Goal: Task Accomplishment & Management: Complete application form

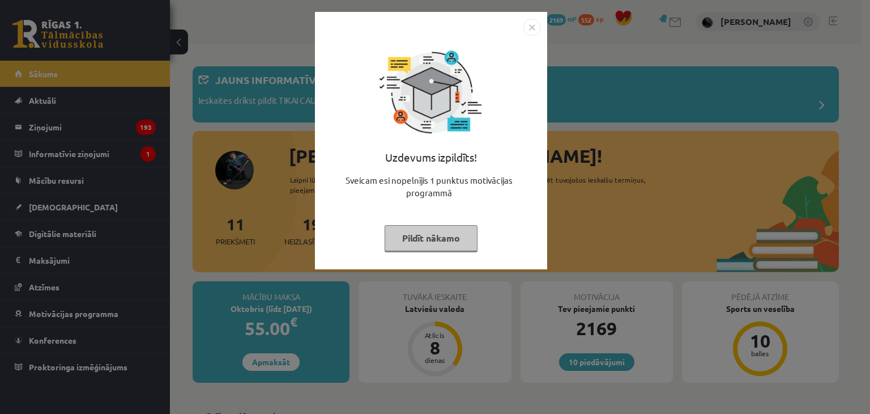
click at [453, 244] on button "Pildīt nākamo" at bounding box center [431, 238] width 93 height 26
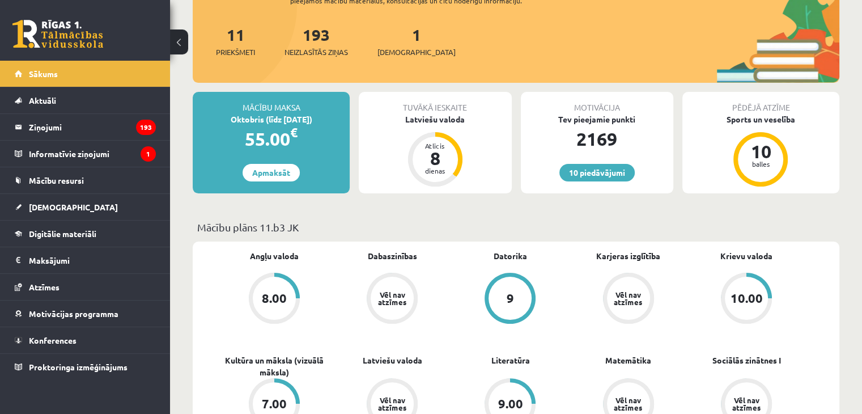
scroll to position [170, 0]
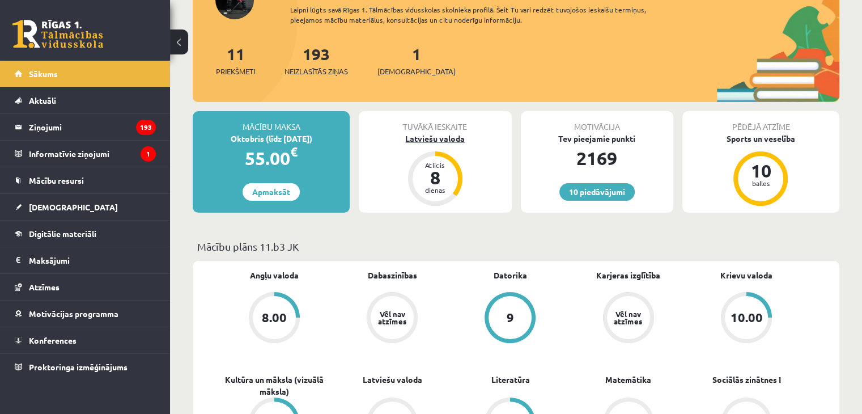
click at [448, 203] on link "Latviešu valoda Atlicis 8 dienas" at bounding box center [435, 170] width 152 height 75
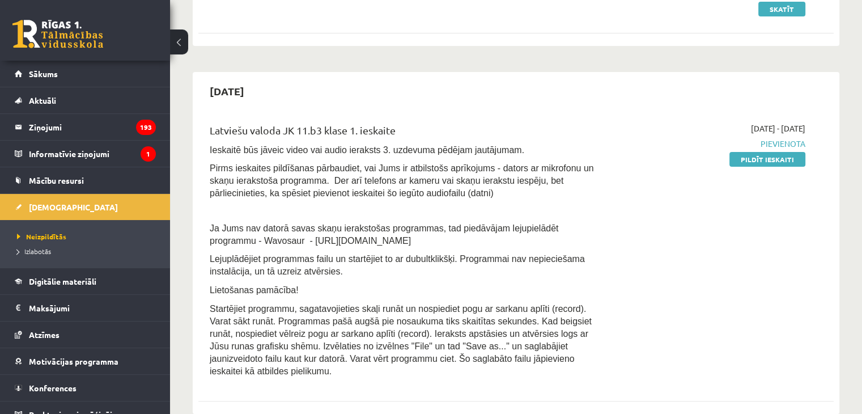
scroll to position [170, 0]
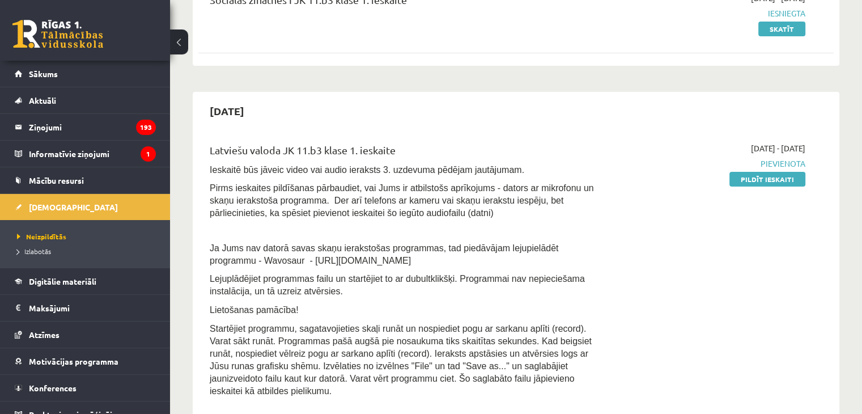
drag, startPoint x: 213, startPoint y: 274, endPoint x: 222, endPoint y: 270, distance: 9.9
click at [218, 266] on div "Latviešu valoda JK 11.b3 klase 1. ieskaite Ieskaitē būs jāveic video vai audio …" at bounding box center [405, 272] width 408 height 261
click at [798, 345] on div "2025-10-01 - 2025-10-15 Pievienota Pildīt ieskaiti" at bounding box center [712, 272] width 204 height 261
click at [798, 184] on link "Pildīt ieskaiti" at bounding box center [767, 179] width 76 height 15
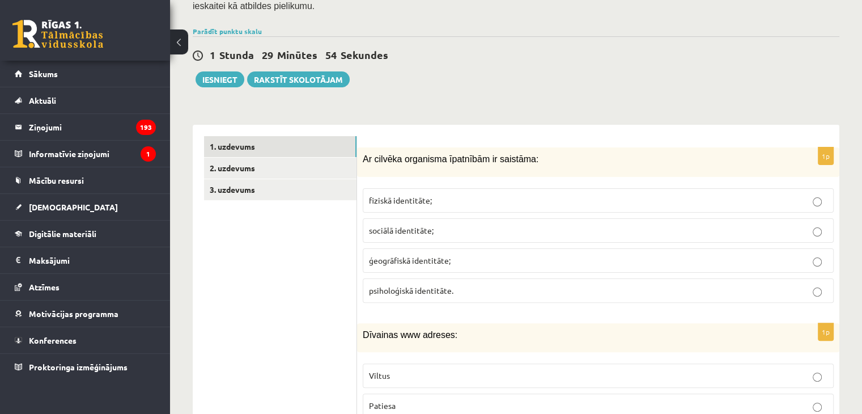
scroll to position [227, 0]
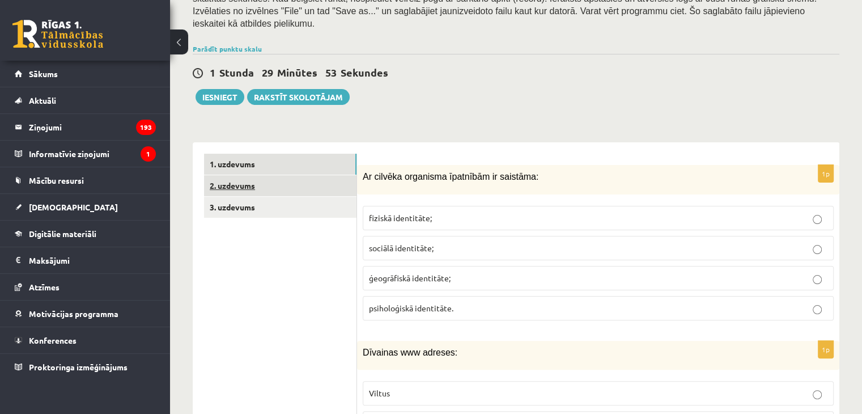
click at [282, 175] on link "2. uzdevums" at bounding box center [280, 185] width 152 height 21
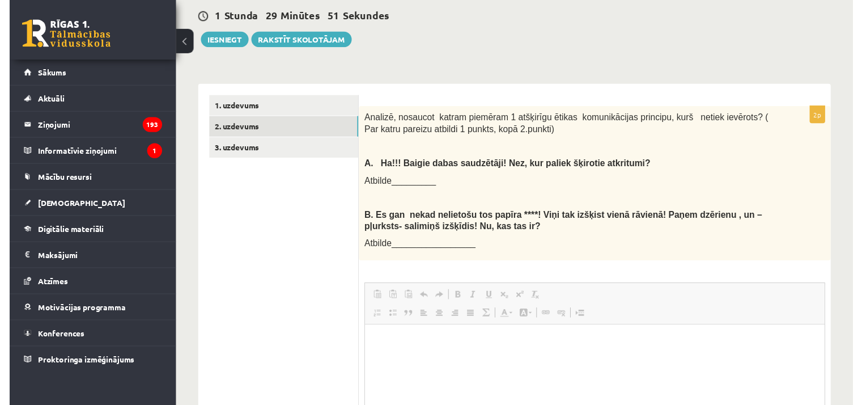
scroll to position [0, 0]
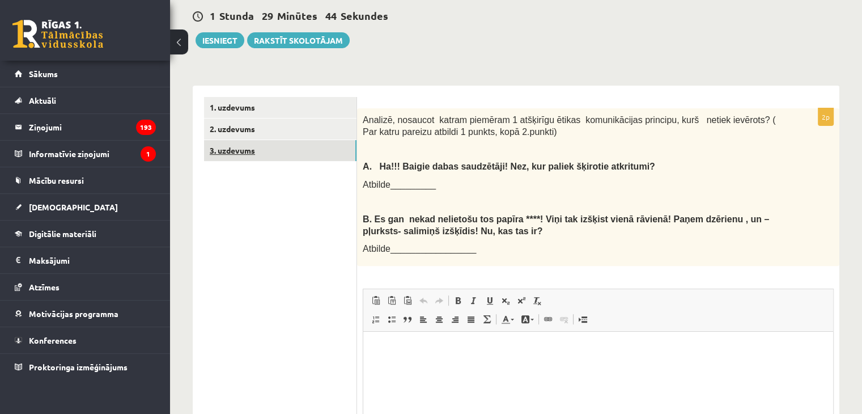
click at [257, 140] on link "3. uzdevums" at bounding box center [280, 150] width 152 height 21
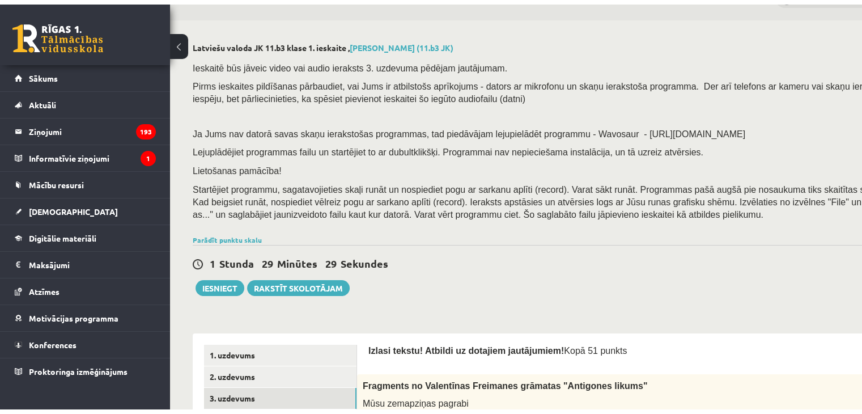
scroll to position [170, 0]
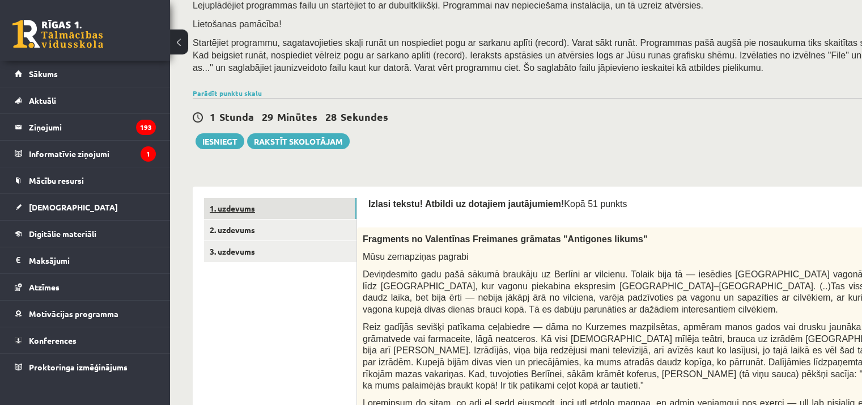
click at [319, 214] on link "1. uzdevums" at bounding box center [280, 208] width 152 height 21
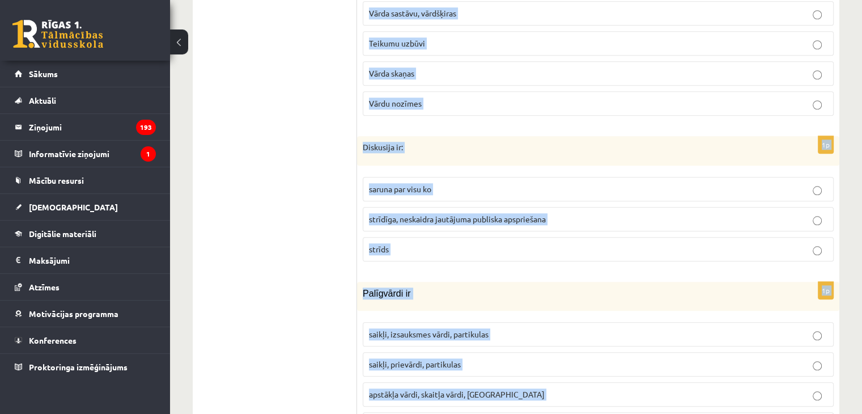
scroll to position [5440, 0]
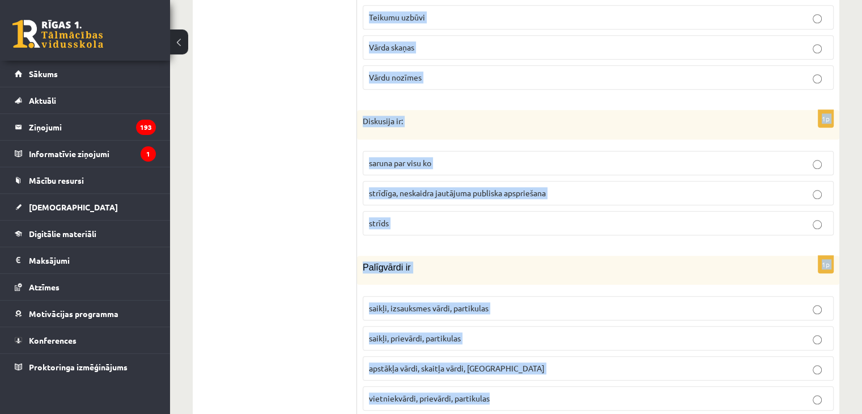
drag, startPoint x: 465, startPoint y: 127, endPoint x: 804, endPoint y: 381, distance: 423.8
copy form "l ipsumdo sitametco adipiscin el seddoeiu: tempori utlaboreet; dolorem aliquaen…"
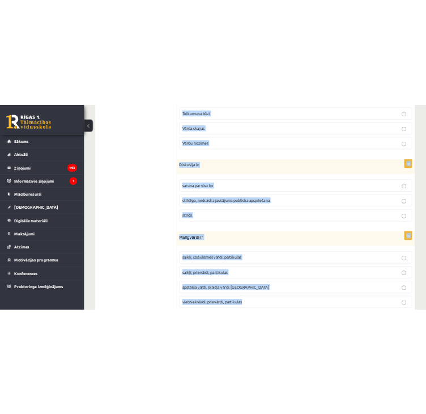
scroll to position [5509, 0]
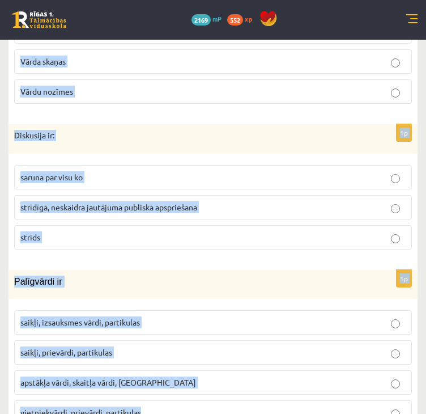
click at [367, 159] on fieldset "saruna par visu ko strīdīga, neskaidra jautājuma publiska apspriešana strīds" at bounding box center [213, 205] width 398 height 93
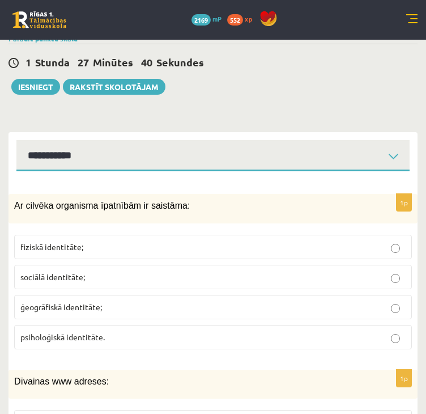
scroll to position [283, 0]
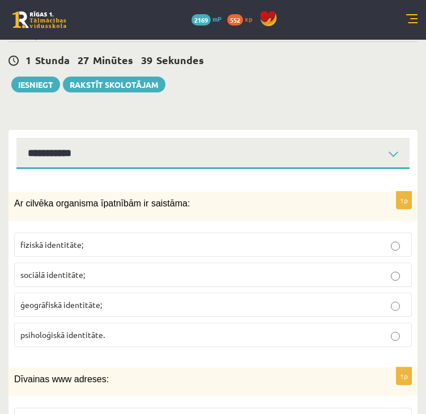
click at [148, 239] on p "fiziskā identitāte;" at bounding box center [212, 245] width 385 height 12
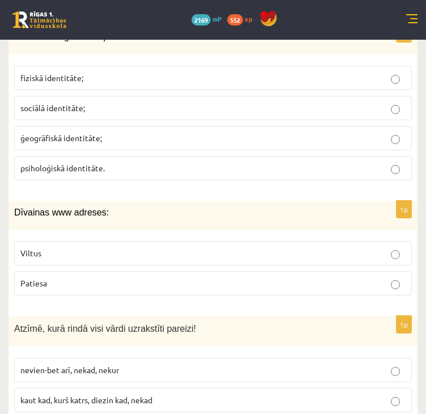
scroll to position [453, 0]
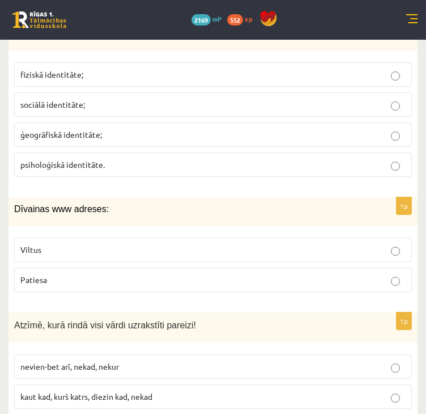
click at [154, 244] on p "Viltus" at bounding box center [212, 250] width 385 height 12
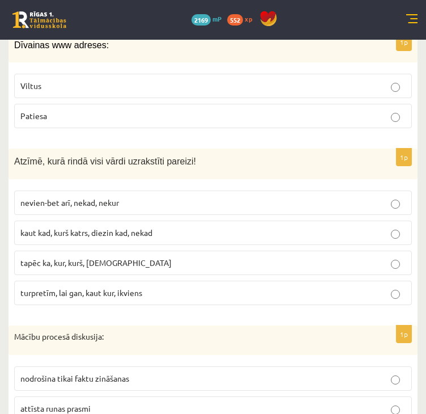
scroll to position [623, 0]
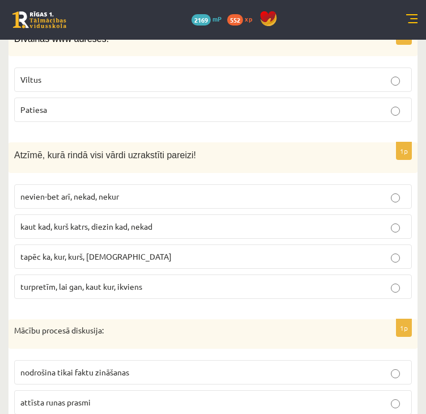
click at [190, 220] on p "kaut kad, kurš katrs, diezin kad, nekad" at bounding box center [212, 226] width 385 height 12
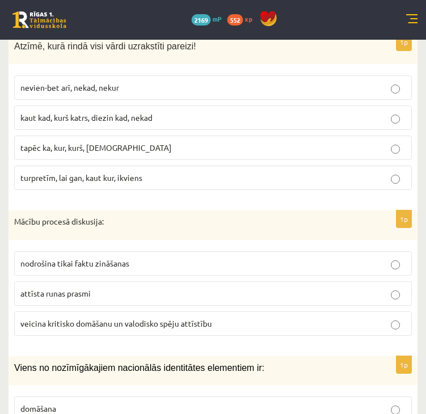
scroll to position [736, 0]
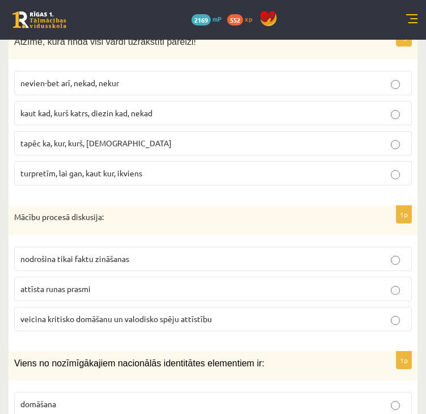
drag, startPoint x: 104, startPoint y: 306, endPoint x: 113, endPoint y: 292, distance: 17.3
click at [113, 313] on span "veicina kritisko domāšanu un valodisko spēju attīstību" at bounding box center [115, 318] width 191 height 10
click at [244, 306] on label "veicina kritisko domāšanu un valodisko spēju attīstību" at bounding box center [213, 318] width 398 height 24
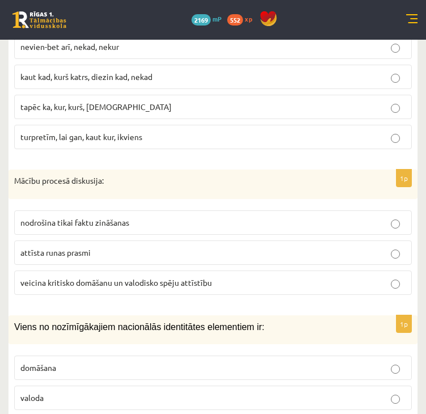
scroll to position [906, 0]
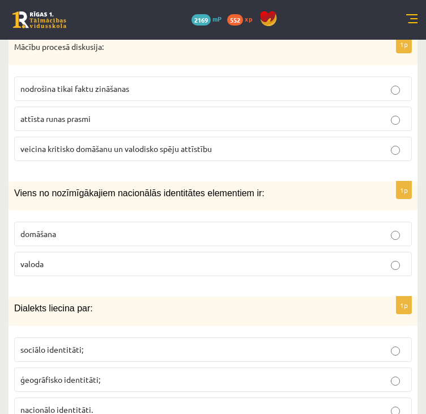
click at [70, 258] on p "valoda" at bounding box center [212, 264] width 385 height 12
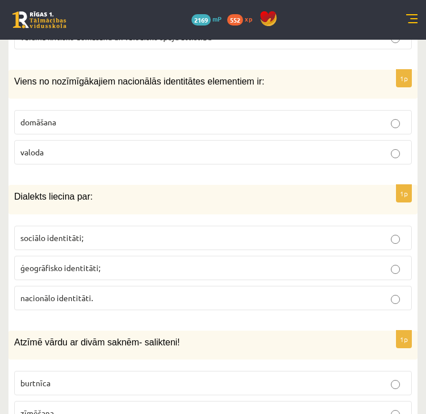
scroll to position [1020, 0]
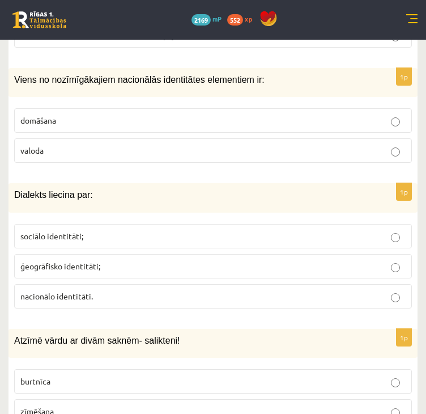
click at [109, 260] on p "ģeogrāfisko identitāti;" at bounding box center [212, 266] width 385 height 12
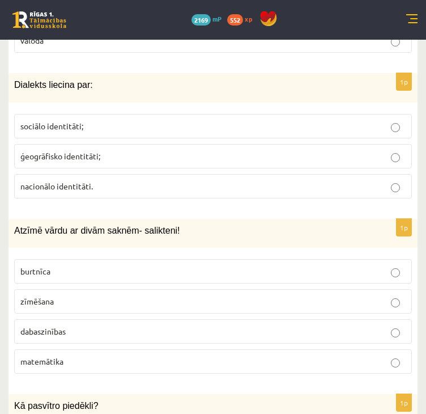
scroll to position [1133, 0]
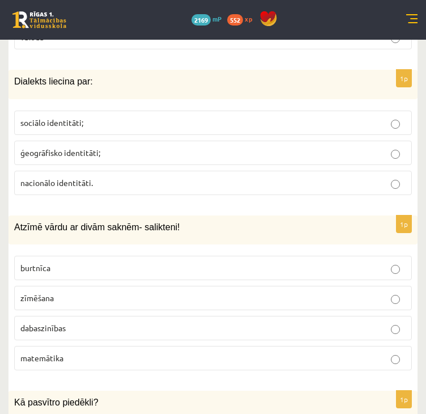
click at [100, 322] on p "dabaszinības" at bounding box center [212, 328] width 385 height 12
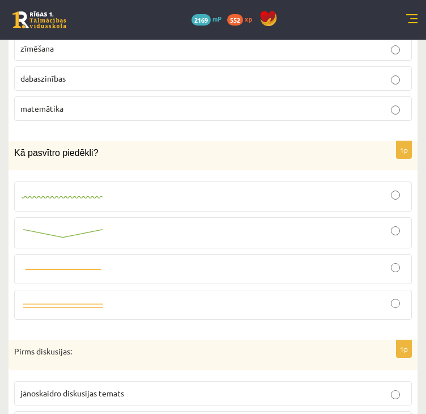
scroll to position [1416, 0]
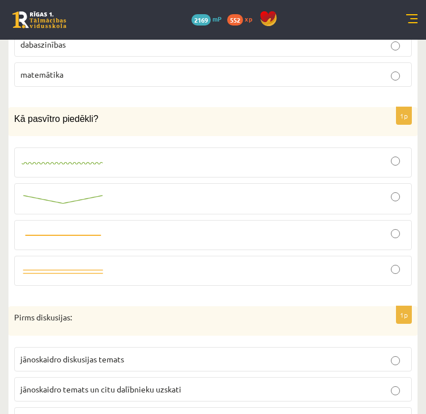
drag, startPoint x: 124, startPoint y: 146, endPoint x: 110, endPoint y: 148, distance: 13.1
click at [123, 154] on div at bounding box center [212, 163] width 385 height 18
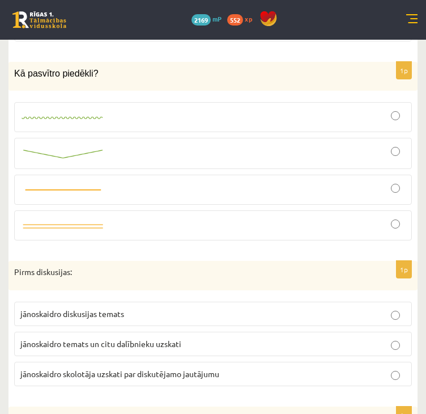
scroll to position [1586, 0]
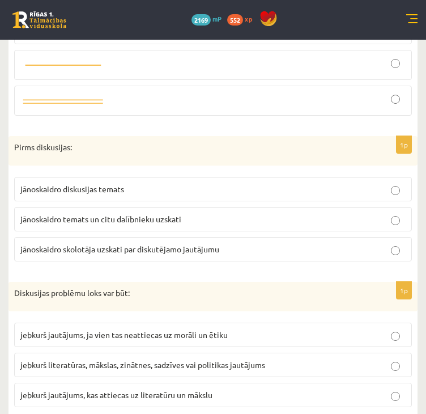
click at [142, 213] on p "jānoskaidro temats un citu dalībnieku uzskati" at bounding box center [212, 219] width 385 height 12
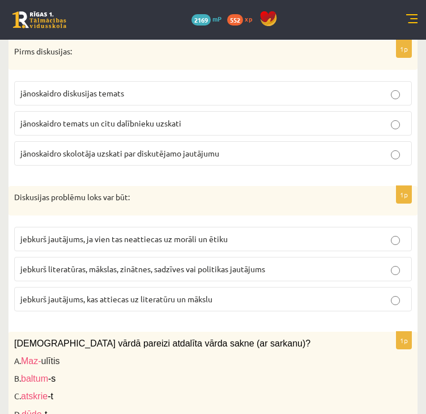
scroll to position [1700, 0]
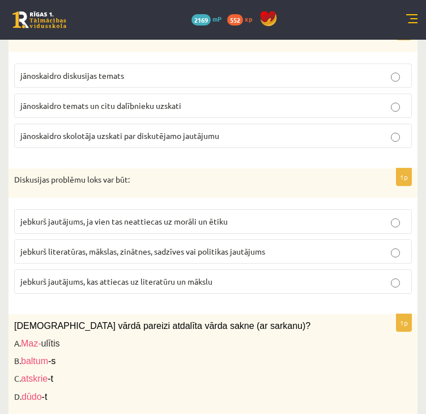
click at [278, 245] on p "jebkurš literatūras, mākslas, zinātnes, sadzīves vai politikas jautājums" at bounding box center [212, 251] width 385 height 12
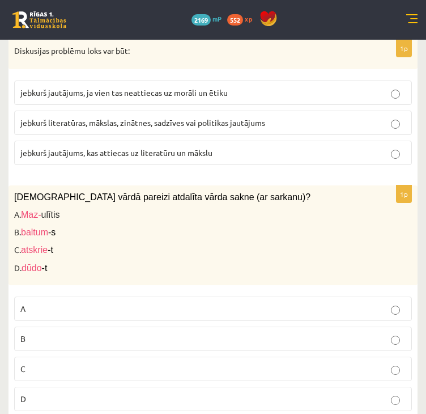
scroll to position [1870, 0]
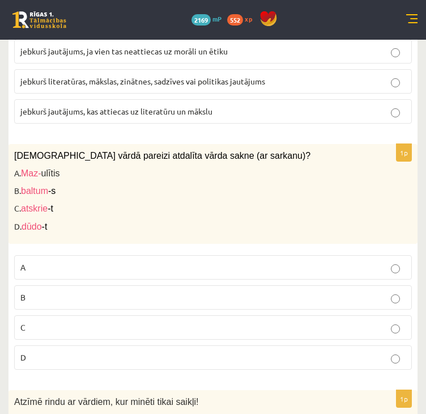
click at [109, 321] on p "C" at bounding box center [212, 327] width 385 height 12
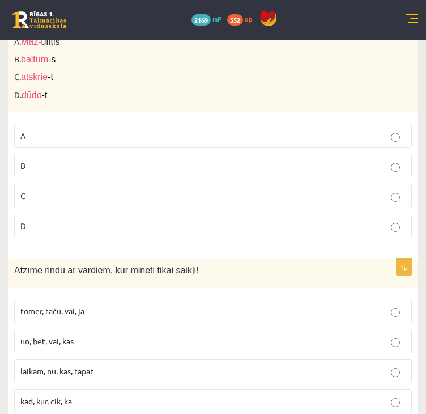
scroll to position [2040, 0]
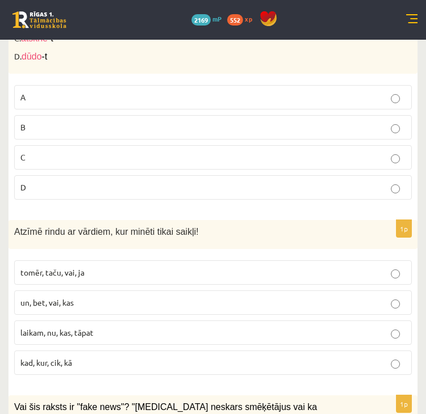
click at [104, 266] on p "tomēr, taču, vai, ja" at bounding box center [212, 272] width 385 height 12
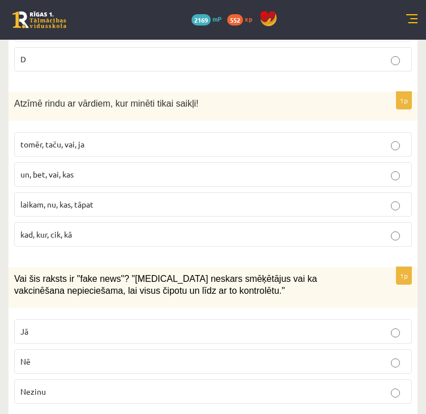
scroll to position [2323, 0]
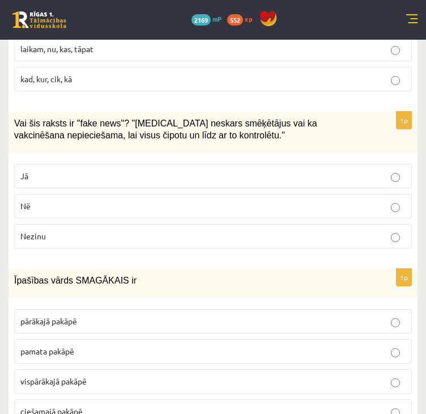
click at [195, 170] on p "Jā" at bounding box center [212, 176] width 385 height 12
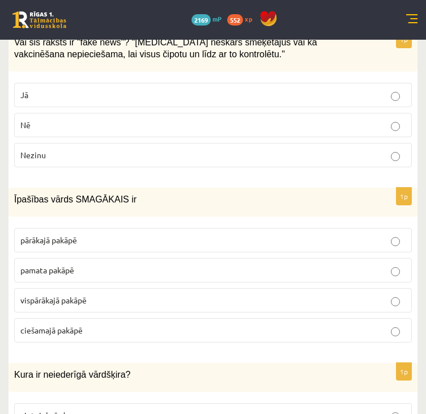
scroll to position [2436, 0]
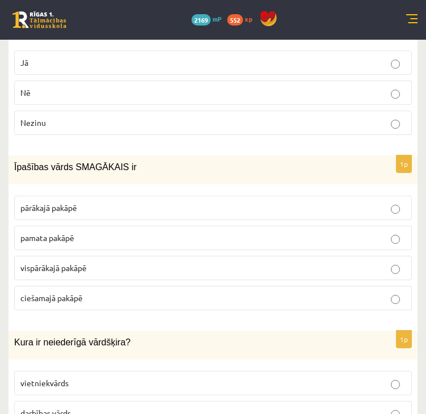
click at [72, 256] on label "vispārākajā pakāpē" at bounding box center [213, 268] width 398 height 24
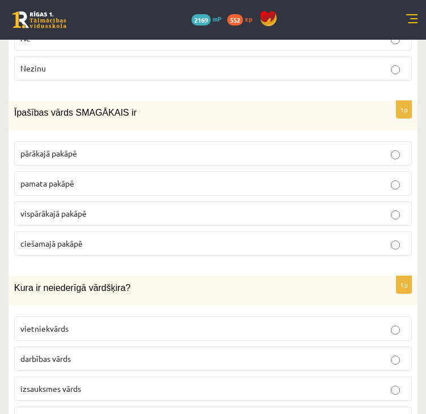
scroll to position [2549, 0]
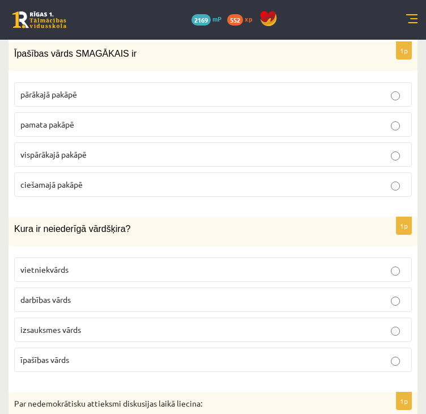
click at [67, 324] on span "izsauksmes vārds" at bounding box center [50, 329] width 61 height 10
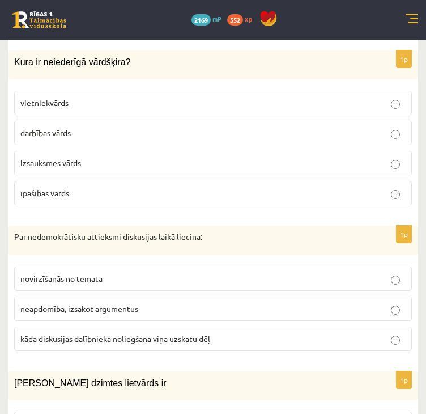
scroll to position [2719, 0]
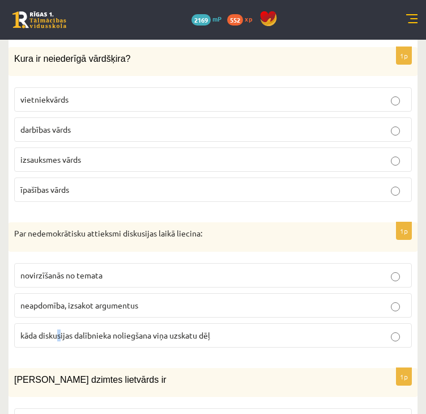
click at [59, 330] on span "kāda diskusijas dalībnieka noliegšana viņa uzskatu dēļ" at bounding box center [115, 335] width 190 height 10
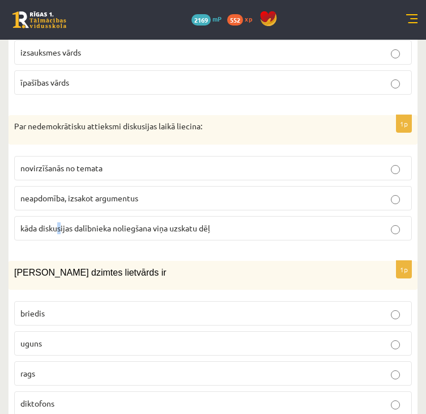
scroll to position [2833, 0]
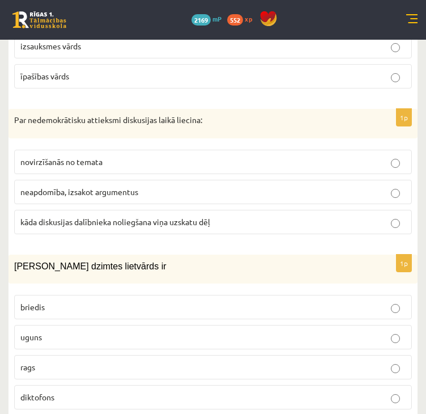
click at [332, 216] on p "kāda diskusijas dalībnieka noliegšana viņa uzskatu dēļ" at bounding box center [212, 222] width 385 height 12
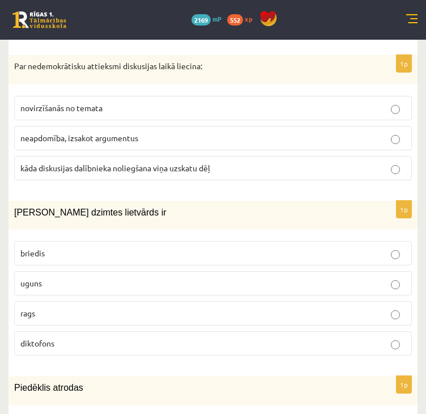
scroll to position [2889, 0]
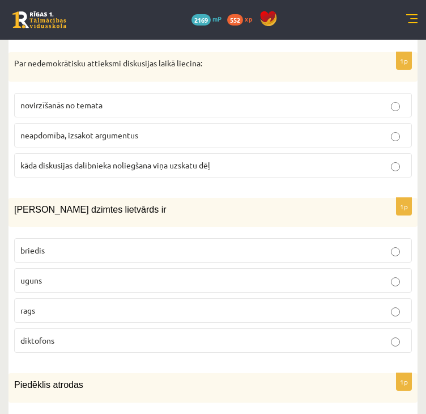
click at [108, 268] on label "uguns" at bounding box center [213, 280] width 398 height 24
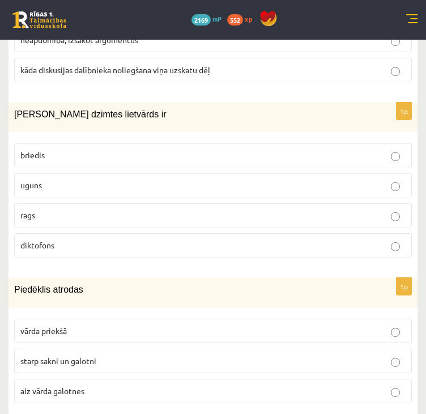
scroll to position [3003, 0]
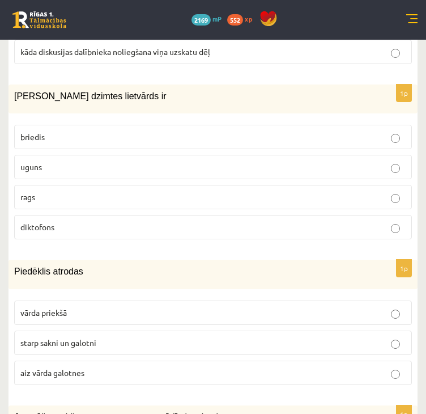
click at [100, 337] on p "starp sakni un galotni" at bounding box center [212, 343] width 385 height 12
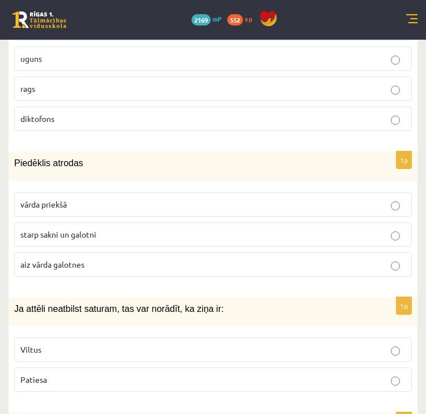
scroll to position [3116, 0]
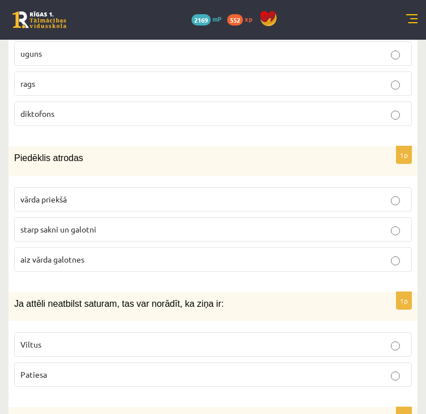
click at [127, 338] on p "Viltus" at bounding box center [212, 344] width 385 height 12
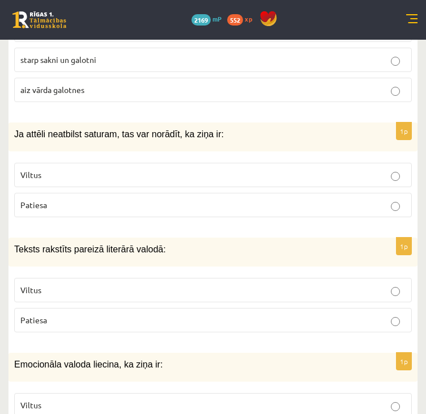
scroll to position [3286, 0]
click at [106, 313] on p "Patiesa" at bounding box center [212, 319] width 385 height 12
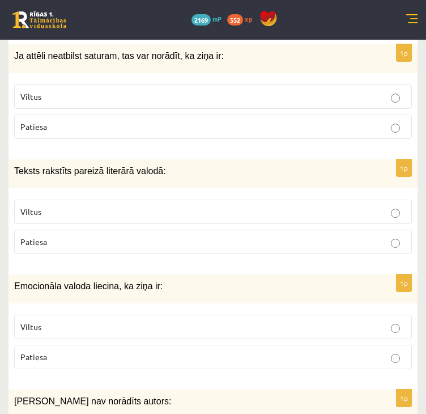
scroll to position [3399, 0]
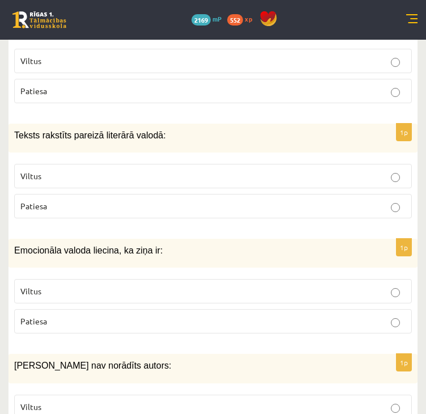
click at [116, 279] on label "Viltus" at bounding box center [213, 291] width 398 height 24
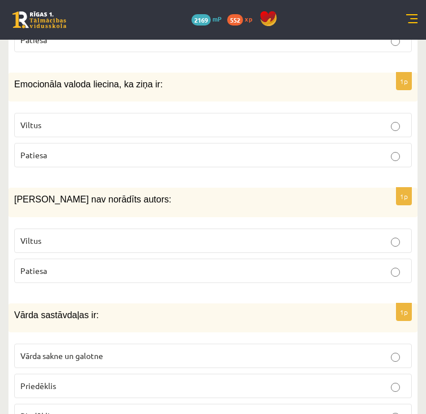
scroll to position [3569, 0]
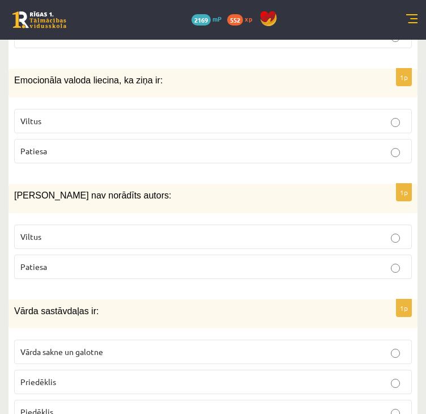
click at [210, 231] on p "Viltus" at bounding box center [212, 237] width 385 height 12
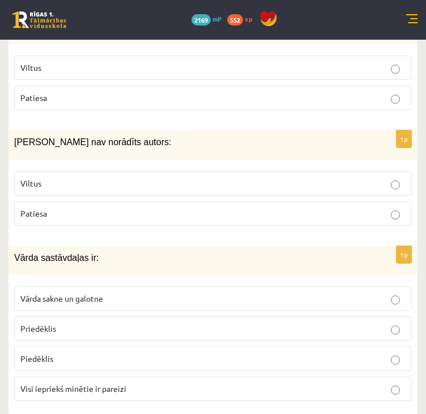
scroll to position [3626, 0]
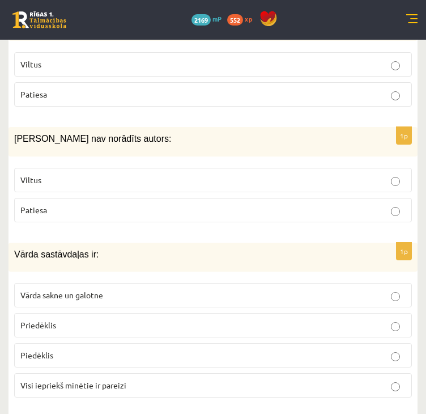
click at [121, 373] on label "Visi iepriekš minētie ir pareizi" at bounding box center [213, 385] width 398 height 24
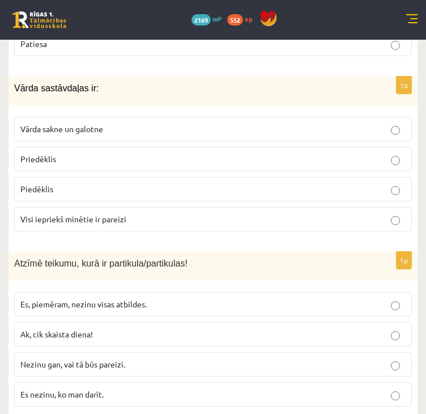
scroll to position [3796, 0]
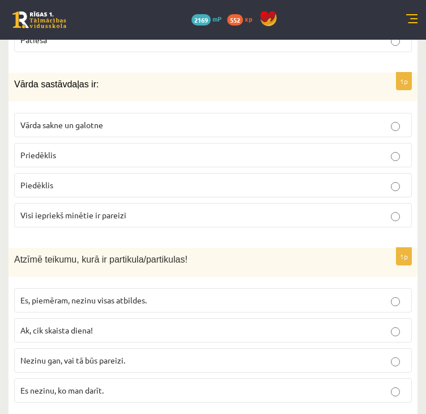
click at [184, 348] on label "Nezinu gan, vai tā būs pareizi." at bounding box center [213, 360] width 398 height 24
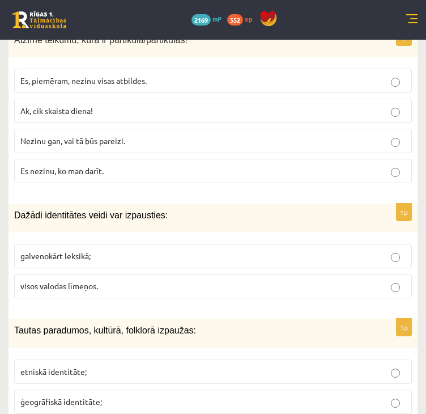
scroll to position [4022, 0]
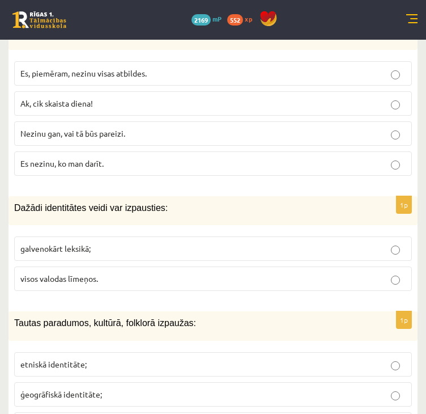
click at [86, 273] on span "visos valodas līmeņos." at bounding box center [59, 278] width 78 height 10
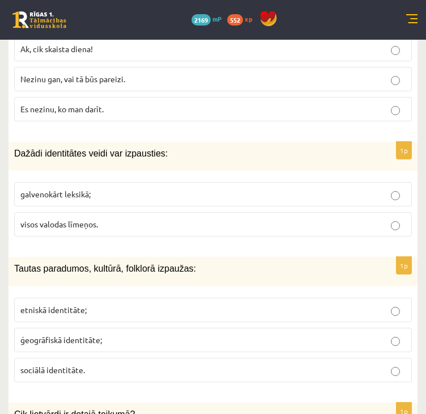
scroll to position [4079, 0]
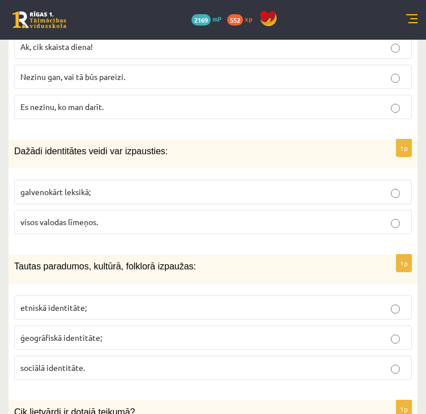
drag, startPoint x: 176, startPoint y: 275, endPoint x: 171, endPoint y: 271, distance: 6.5
click at [173, 301] on p "etniskā identitāte;" at bounding box center [212, 307] width 385 height 12
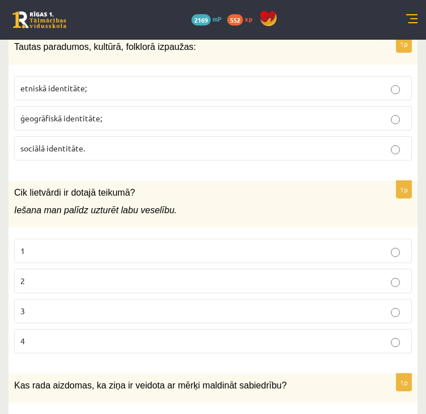
scroll to position [4306, 0]
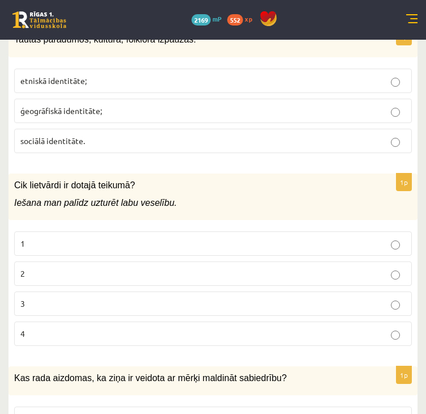
click at [310, 261] on label "2" at bounding box center [213, 273] width 398 height 24
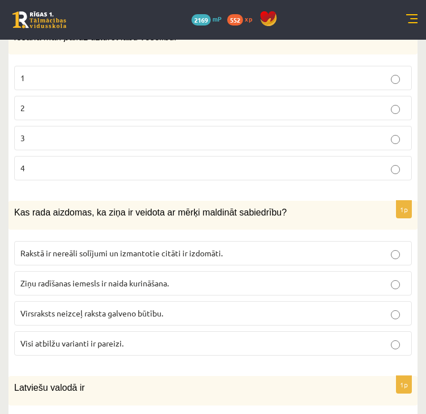
scroll to position [4476, 0]
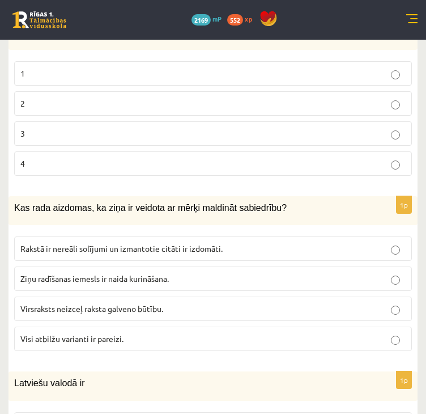
click at [186, 333] on p "Visi atbilžu varianti ir pareizi." at bounding box center [212, 339] width 385 height 12
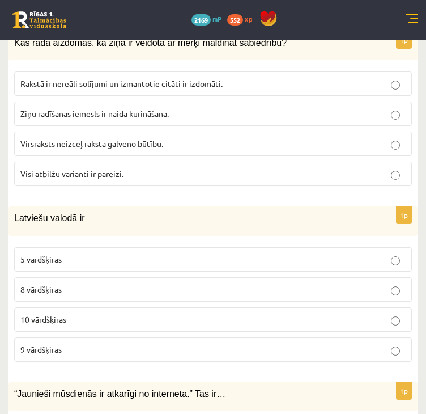
scroll to position [4646, 0]
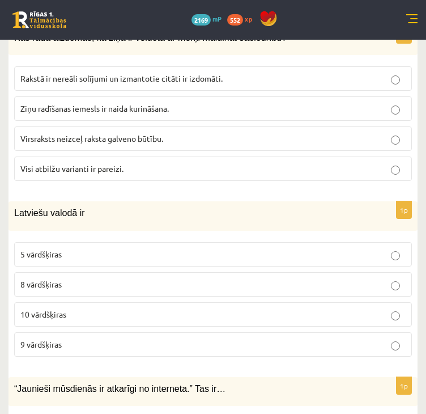
click at [207, 272] on label "8 vārdšķiras" at bounding box center [213, 284] width 398 height 24
click at [218, 338] on p "9 vārdšķiras" at bounding box center [212, 344] width 385 height 12
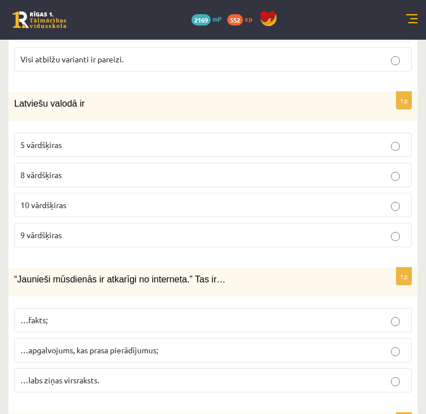
scroll to position [4759, 0]
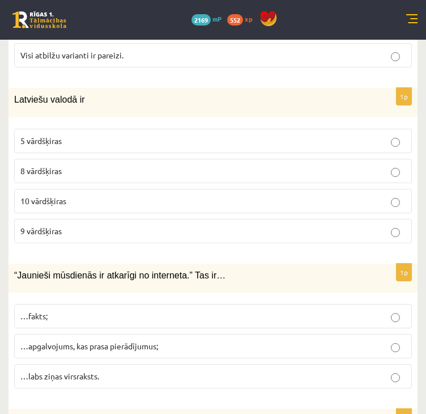
click at [174, 340] on p "…apgalvojums, kas prasa pierādījumus;" at bounding box center [212, 346] width 385 height 12
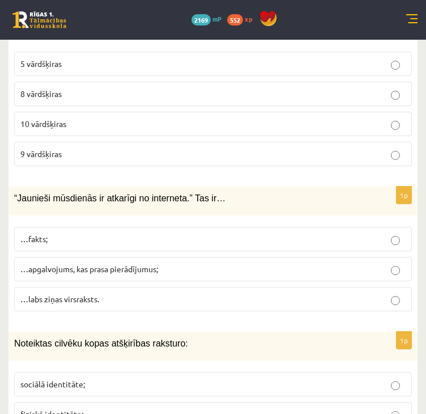
scroll to position [4929, 0]
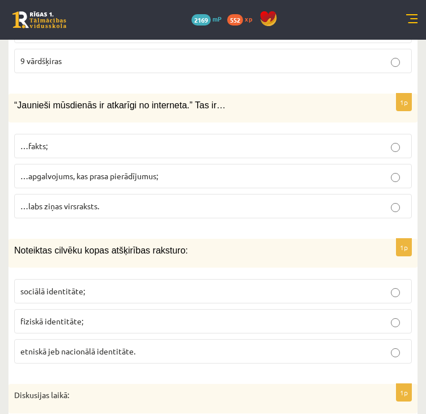
click at [188, 345] on p "etniskā jeb nacionālā identitāte." at bounding box center [212, 351] width 385 height 12
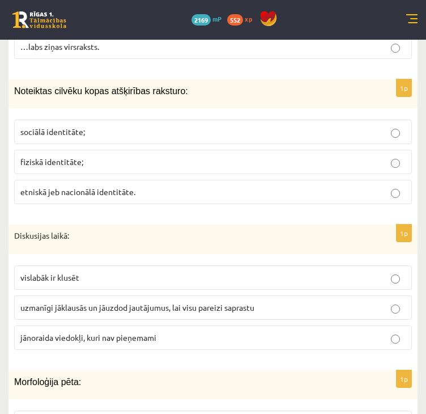
scroll to position [5099, 0]
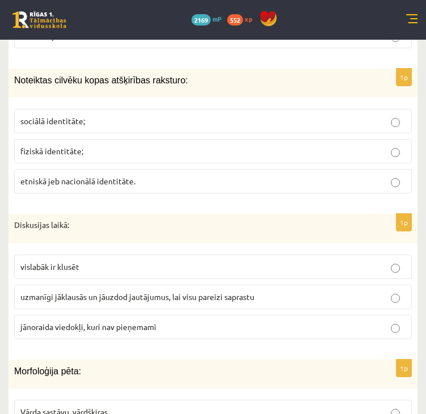
click at [267, 291] on p "uzmanīgi jāklausās un jāuzdod jautājumus, lai visu pareizi saprastu" at bounding box center [212, 297] width 385 height 12
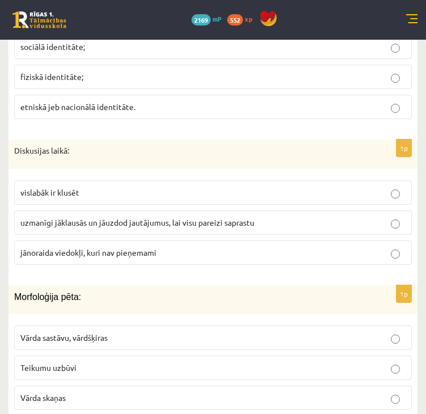
scroll to position [5269, 0]
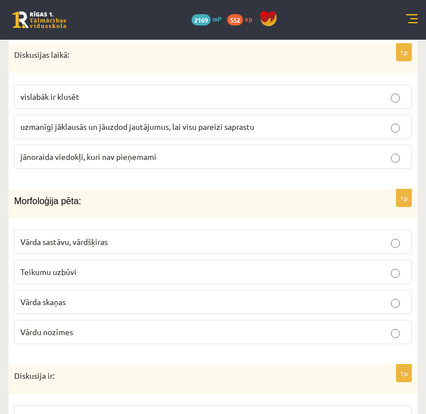
drag, startPoint x: 265, startPoint y: 201, endPoint x: 270, endPoint y: 198, distance: 5.8
click at [270, 236] on p "Vārda sastāvu, vārdšķiras" at bounding box center [212, 242] width 385 height 12
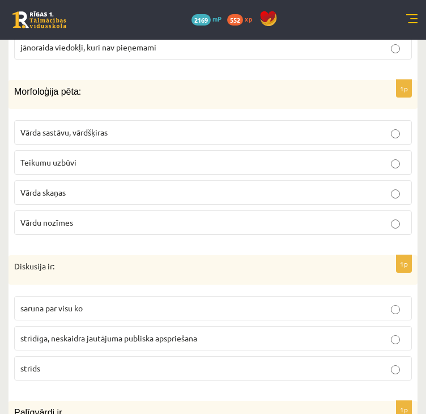
scroll to position [5382, 0]
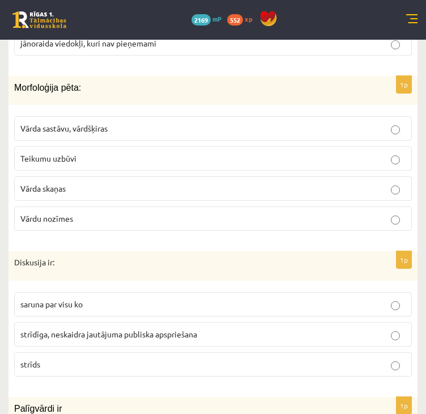
click at [233, 328] on p "strīdīga, neskaidra jautājuma publiska apspriešana" at bounding box center [212, 334] width 385 height 12
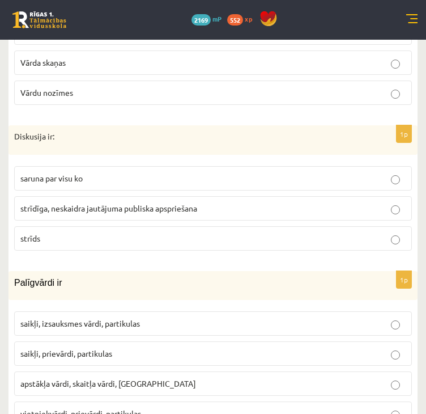
scroll to position [5509, 0]
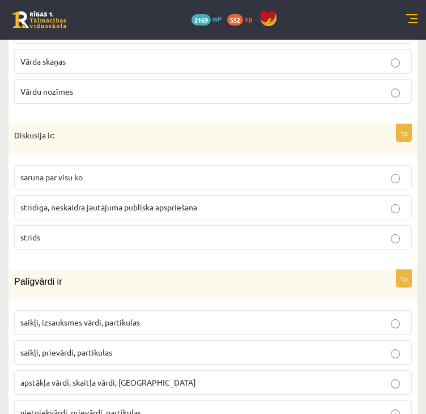
drag, startPoint x: 156, startPoint y: 312, endPoint x: 165, endPoint y: 308, distance: 9.6
click at [164, 346] on p "saikļi, prievārdi, partikulas" at bounding box center [212, 352] width 385 height 12
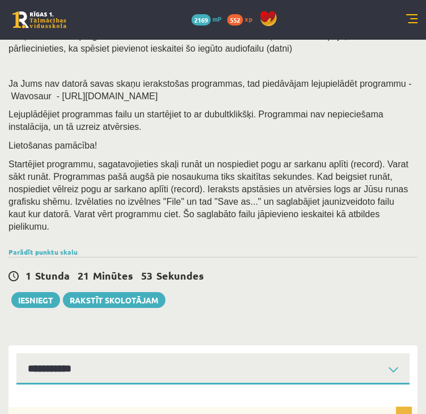
scroll to position [227, 0]
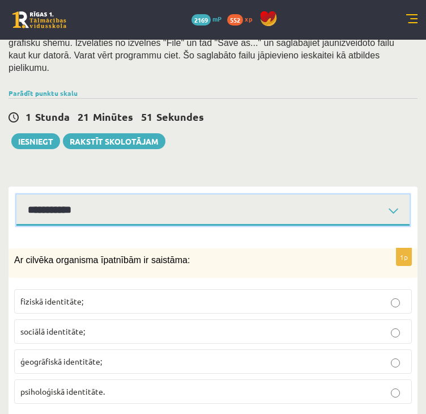
drag, startPoint x: 323, startPoint y: 194, endPoint x: 303, endPoint y: 211, distance: 25.8
click at [327, 194] on select "**********" at bounding box center [212, 209] width 393 height 31
select select "**********"
click at [16, 194] on select "**********" at bounding box center [212, 209] width 393 height 31
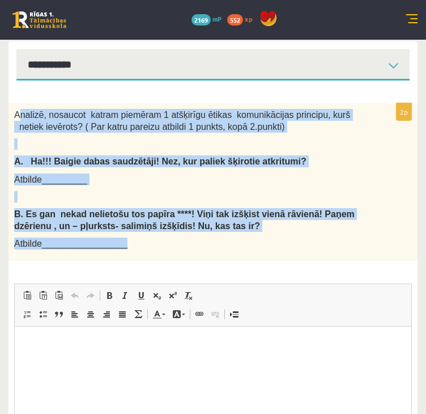
drag, startPoint x: 18, startPoint y: 103, endPoint x: 317, endPoint y: 208, distance: 317.9
click at [318, 216] on div "Analizē, nosaucot katram piemēram 1 atšķirīgu ētikas komunikācijas principu, ku…" at bounding box center [212, 181] width 409 height 157
copy div "nalizē, nosaucot katram piemēram 1 atšķirīgu ētikas komunikācijas principu, kur…"
click at [369, 163] on div "Analizē, nosaucot katram piemēram 1 atšķirīgu ētikas komunikācijas principu, ku…" at bounding box center [212, 181] width 409 height 157
click at [372, 173] on div "Analizē, nosaucot katram piemēram 1 atšķirīgu ētikas komunikācijas principu, ku…" at bounding box center [212, 181] width 409 height 157
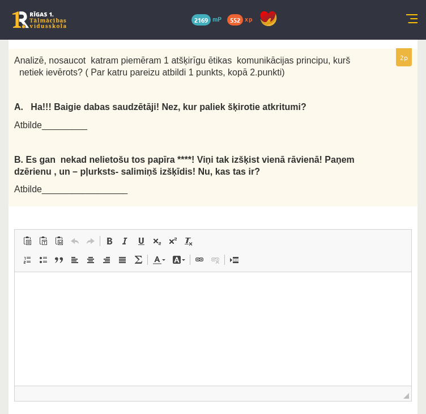
scroll to position [428, 0]
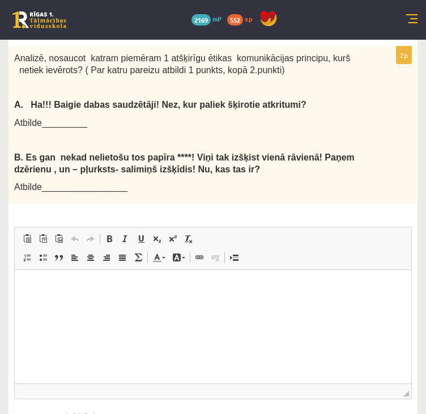
click at [163, 304] on html at bounding box center [213, 287] width 397 height 35
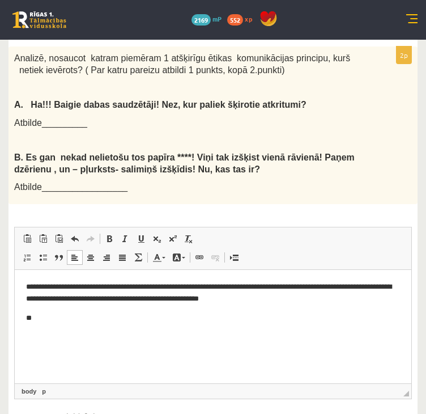
click at [134, 325] on html "**********" at bounding box center [213, 302] width 397 height 65
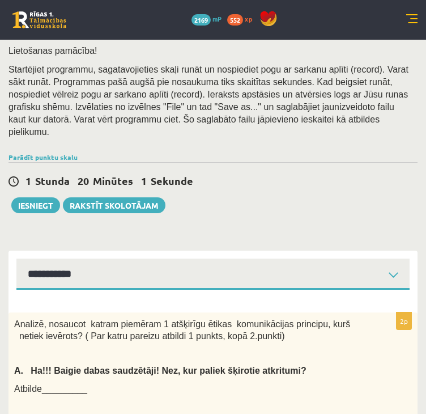
scroll to position [88, 0]
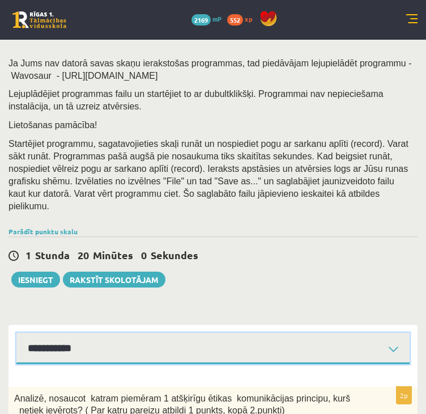
click at [84, 333] on select "**********" at bounding box center [212, 348] width 393 height 31
select select "**********"
click at [16, 333] on select "**********" at bounding box center [212, 348] width 393 height 31
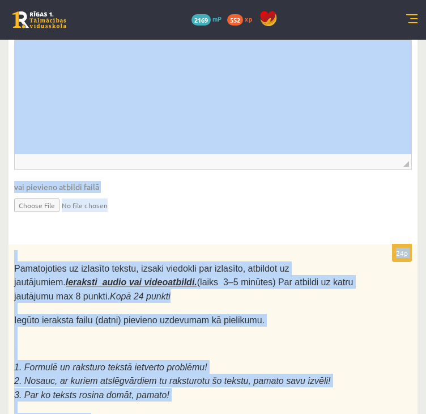
scroll to position [3855, 0]
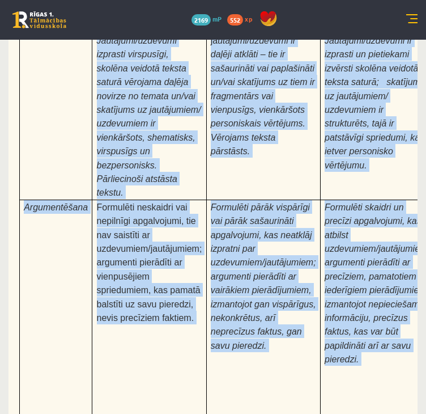
drag, startPoint x: 15, startPoint y: 265, endPoint x: 432, endPoint y: 156, distance: 431.1
copy form "Loremipsu do Sitametcon Adipiscin elitsedd "Eiusmodte incidi" Utla etdolorema a…"
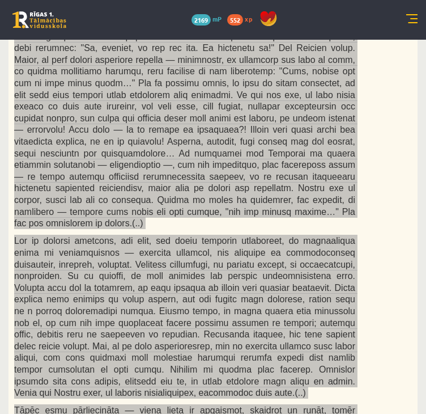
scroll to position [1135, 0]
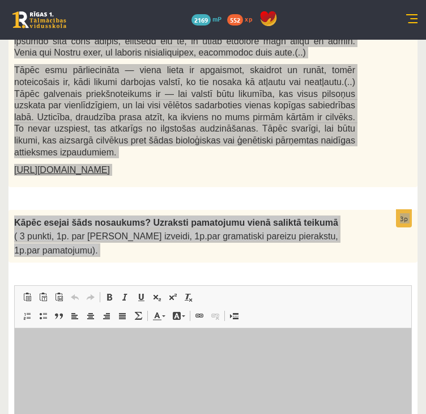
click at [220, 363] on html at bounding box center [213, 345] width 397 height 35
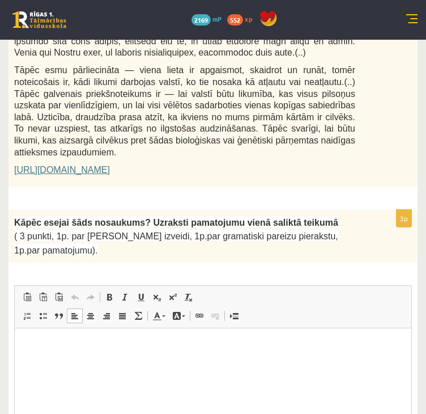
click at [53, 363] on html at bounding box center [213, 345] width 397 height 35
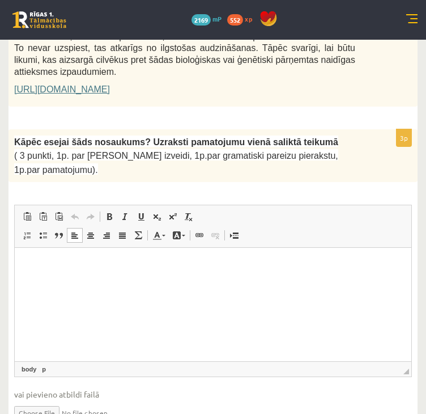
scroll to position [1079, 0]
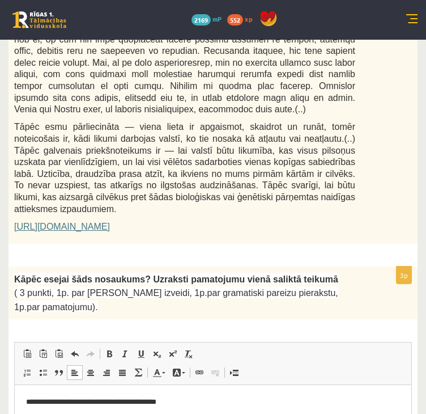
click at [272, 413] on html "**********" at bounding box center [213, 402] width 397 height 35
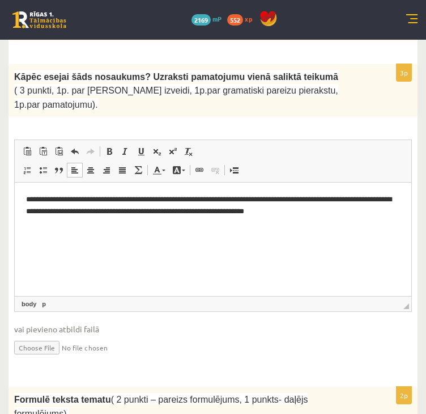
scroll to position [1362, 0]
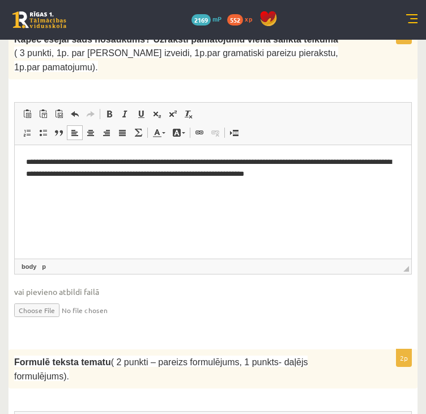
drag, startPoint x: 346, startPoint y: 305, endPoint x: 324, endPoint y: 171, distance: 136.5
click at [327, 174] on html "**********" at bounding box center [213, 168] width 397 height 46
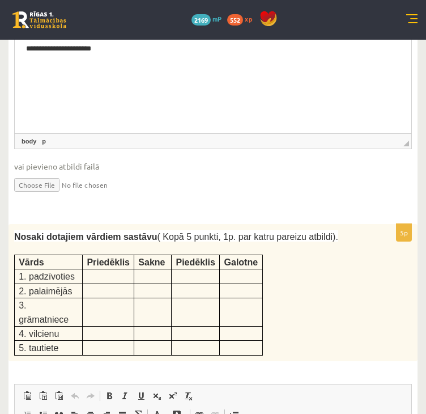
scroll to position [1759, 0]
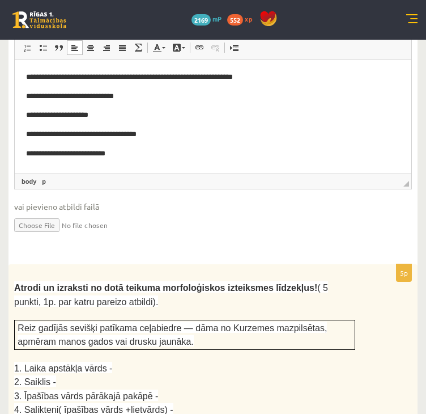
scroll to position [2155, 0]
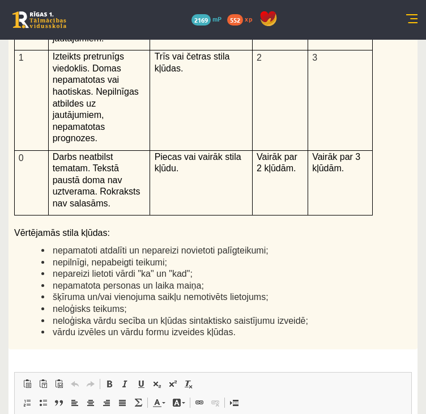
scroll to position [3062, 0]
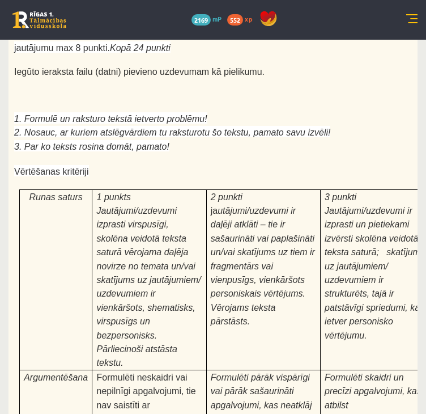
scroll to position [3855, 0]
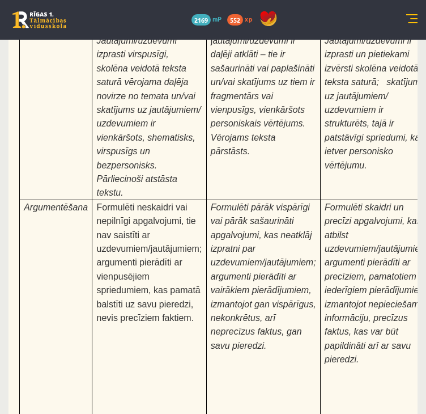
type input "**********"
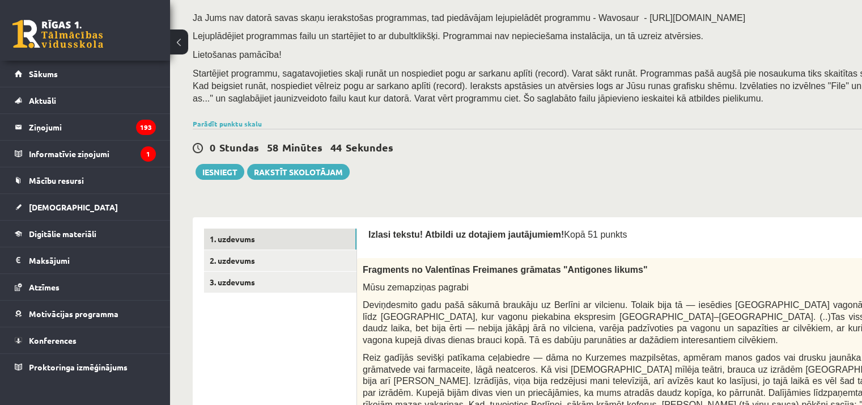
scroll to position [0, 0]
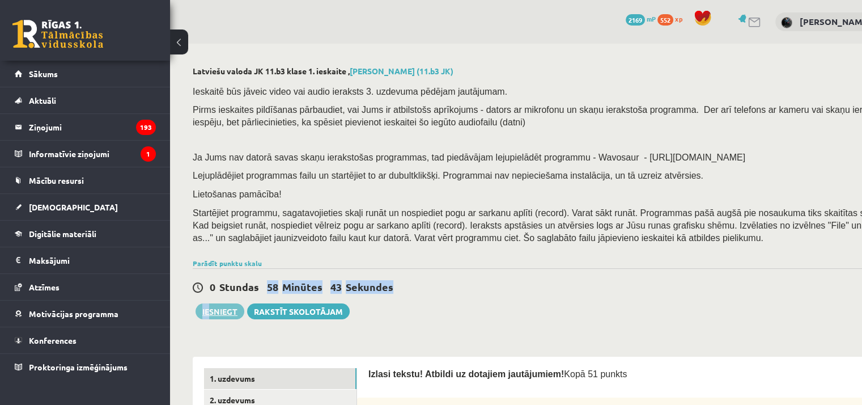
click at [209, 306] on div "0 Stundas 58 Minūtes 43 Sekundes Ieskaite saglabāta! Iesniegt Rakstīt skolotājam" at bounding box center [555, 293] width 725 height 51
click at [212, 310] on button "Iesniegt" at bounding box center [219, 311] width 49 height 16
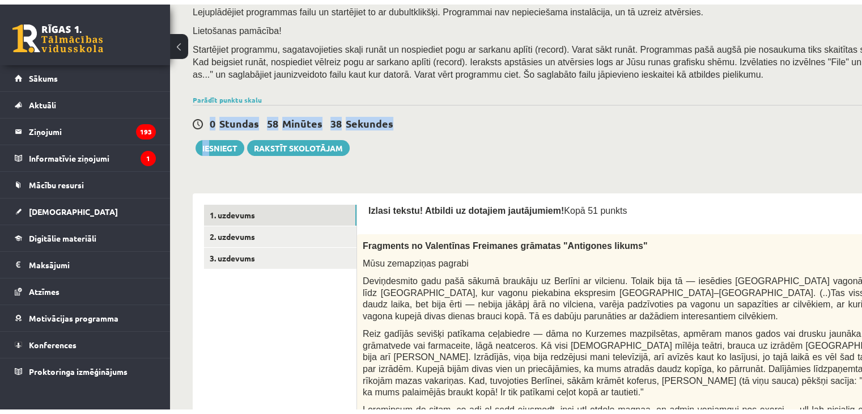
scroll to position [170, 0]
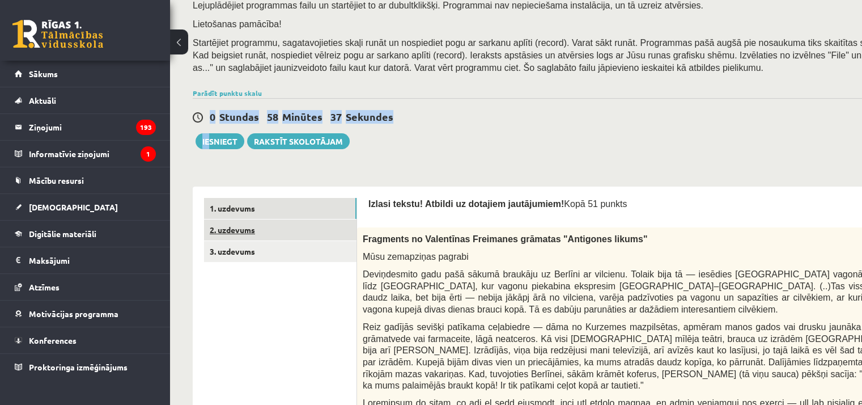
click at [304, 219] on link "2. uzdevums" at bounding box center [280, 229] width 152 height 21
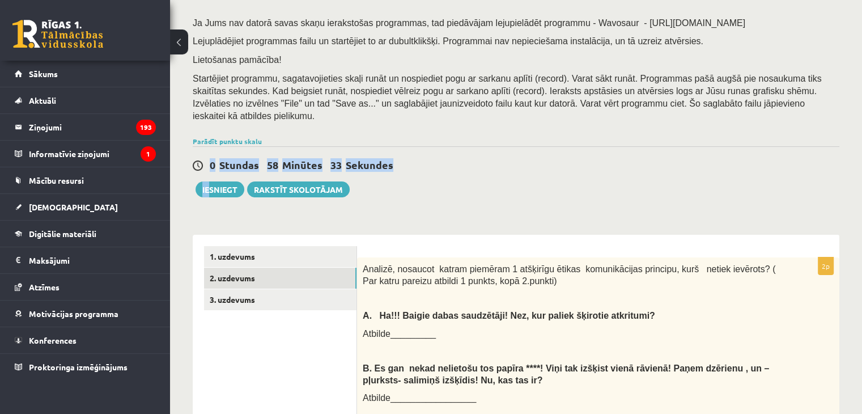
scroll to position [75, 0]
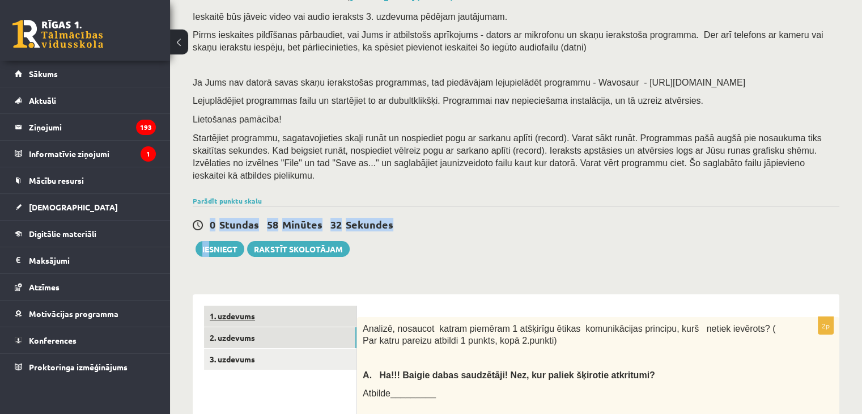
click at [310, 305] on link "1. uzdevums" at bounding box center [280, 315] width 152 height 21
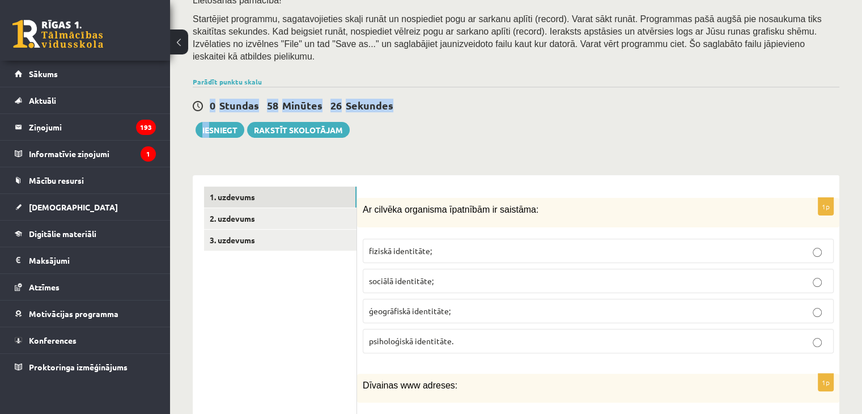
scroll to position [188, 0]
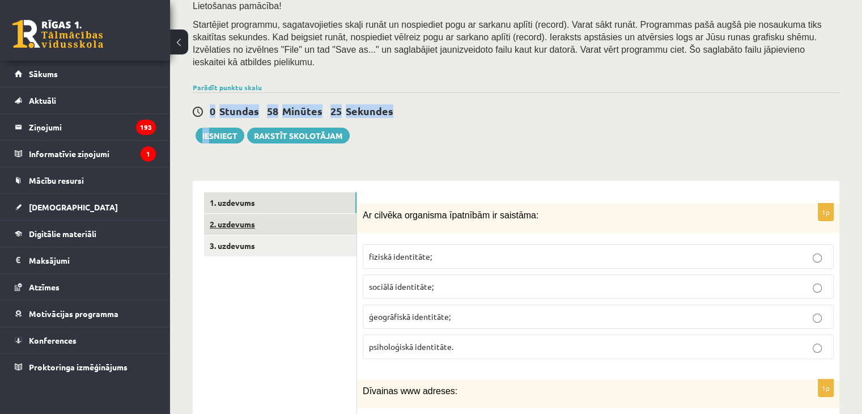
click at [323, 214] on link "2. uzdevums" at bounding box center [280, 224] width 152 height 21
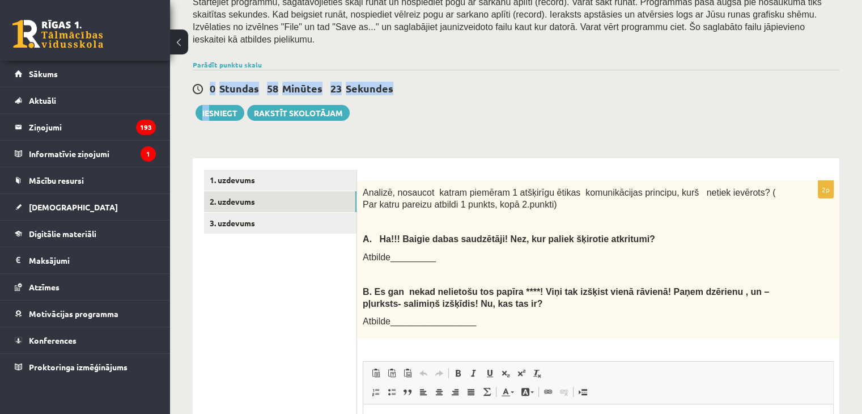
scroll to position [415, 0]
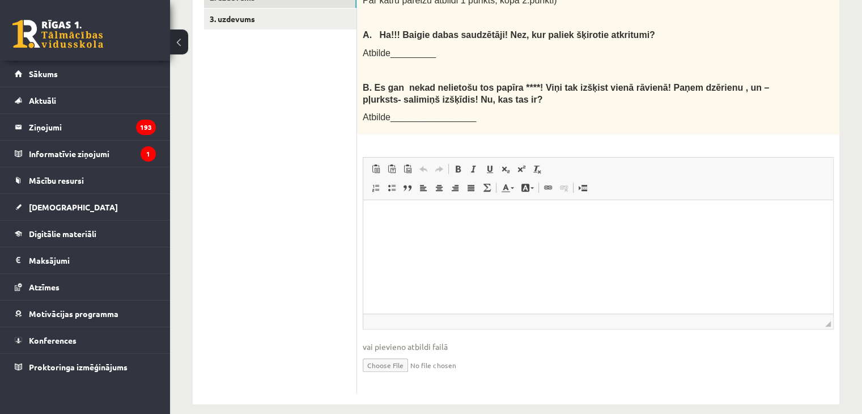
drag, startPoint x: 488, startPoint y: 243, endPoint x: 493, endPoint y: 236, distance: 8.8
click at [493, 235] on html at bounding box center [598, 217] width 470 height 35
click at [608, 217] on p "**********" at bounding box center [598, 217] width 448 height 12
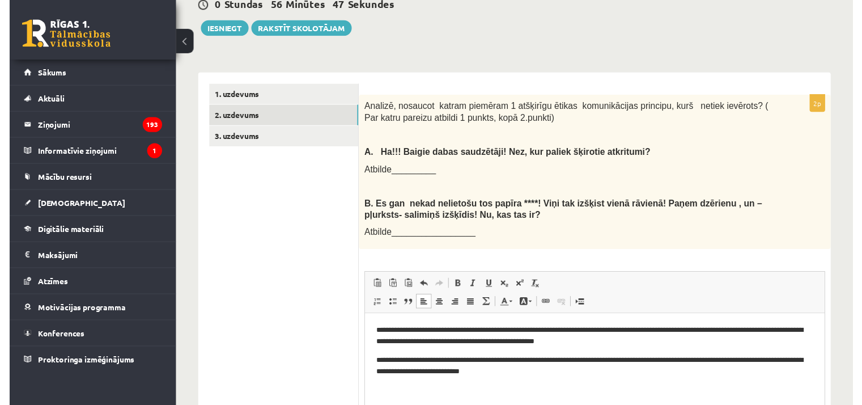
scroll to position [301, 0]
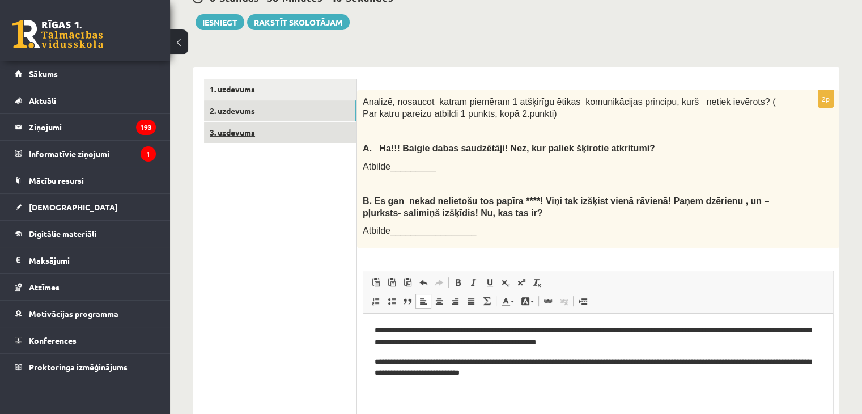
drag, startPoint x: 269, startPoint y: 134, endPoint x: 266, endPoint y: 125, distance: 9.9
click at [267, 131] on ul "1. uzdevums 2. uzdevums 3. uzdevums" at bounding box center [280, 292] width 153 height 427
click at [266, 122] on link "3. uzdevums" at bounding box center [280, 132] width 152 height 21
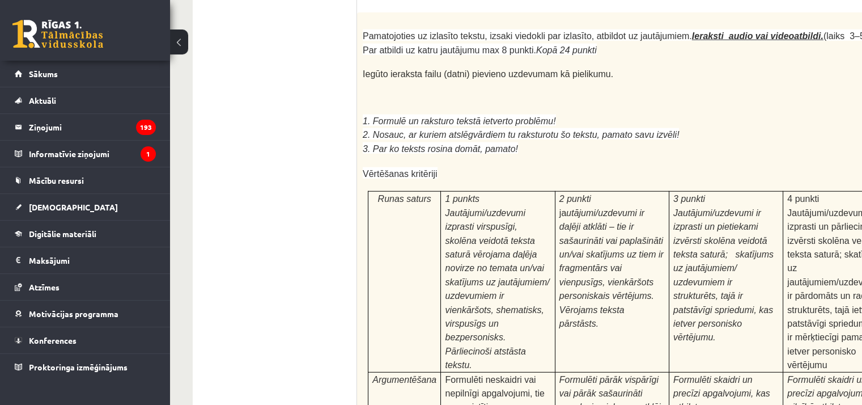
scroll to position [3578, 0]
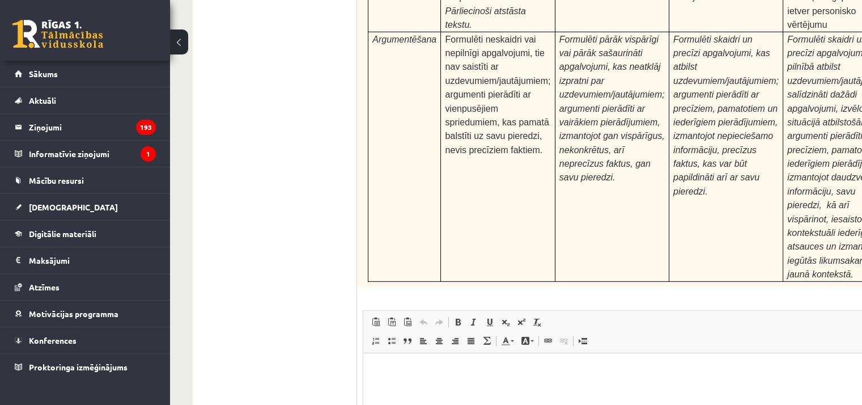
drag, startPoint x: 476, startPoint y: 391, endPoint x: 470, endPoint y: 393, distance: 6.9
click at [475, 387] on html at bounding box center [660, 369] width 595 height 35
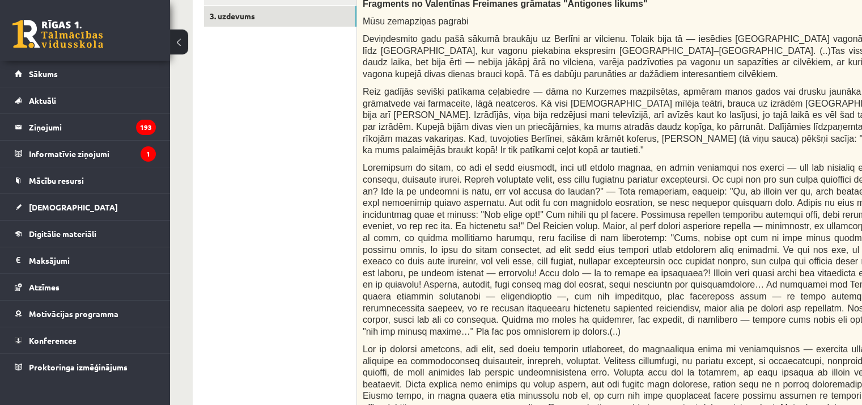
scroll to position [122, 0]
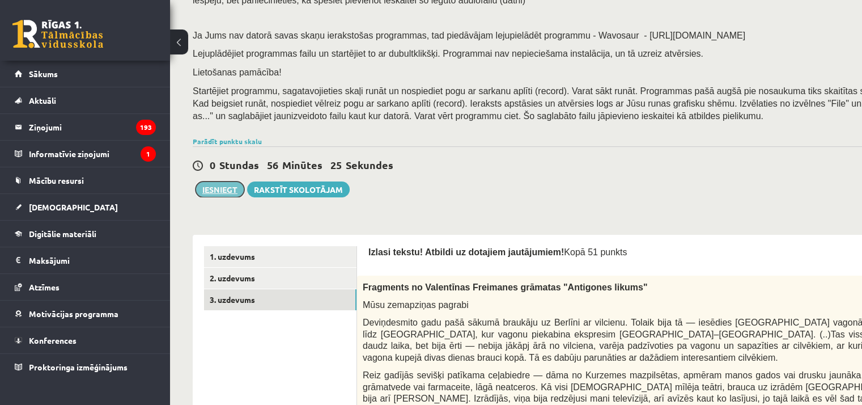
click at [214, 188] on button "Iesniegt" at bounding box center [219, 189] width 49 height 16
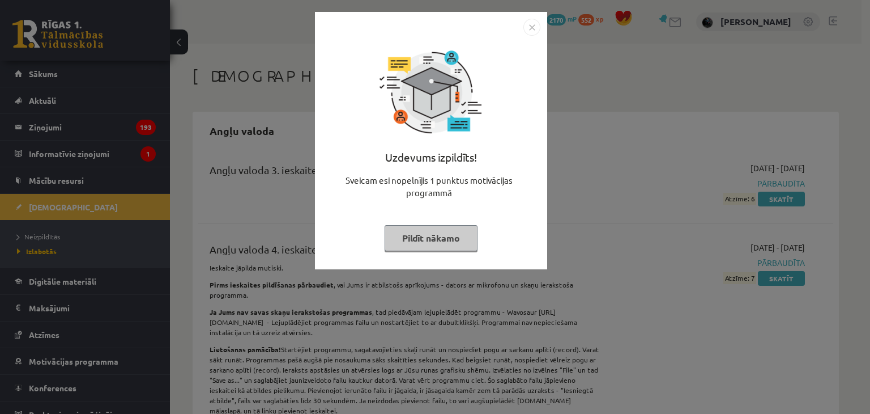
click at [454, 239] on button "Pildīt nākamo" at bounding box center [431, 238] width 93 height 26
